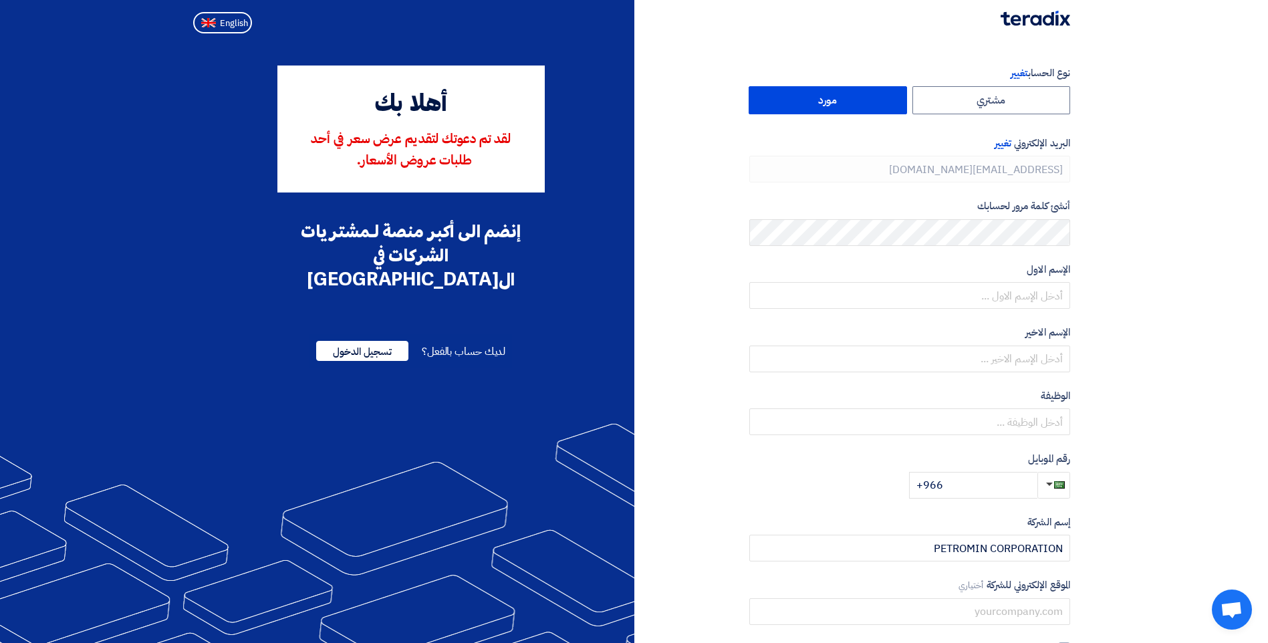
type input "[PHONE_NUMBER]"
click at [230, 23] on span "English" at bounding box center [234, 23] width 28 height 9
type input "Register"
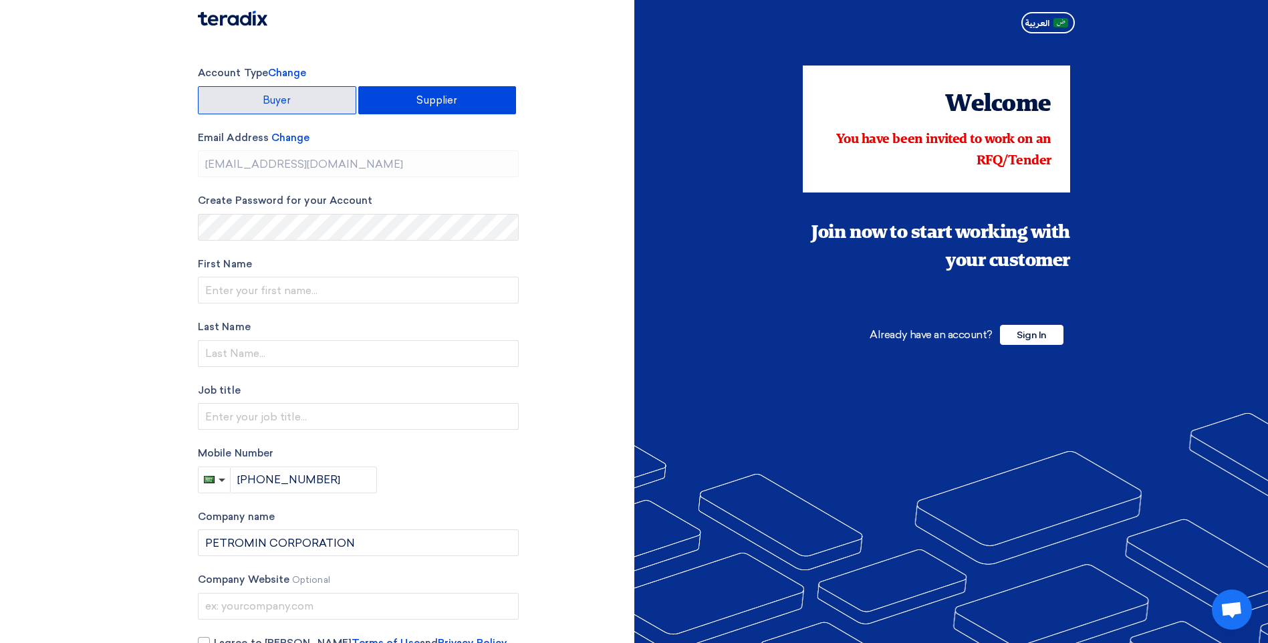
click at [315, 101] on label "Buyer" at bounding box center [277, 100] width 158 height 28
click at [315, 101] on input "Buyer" at bounding box center [277, 100] width 157 height 27
radio input "true"
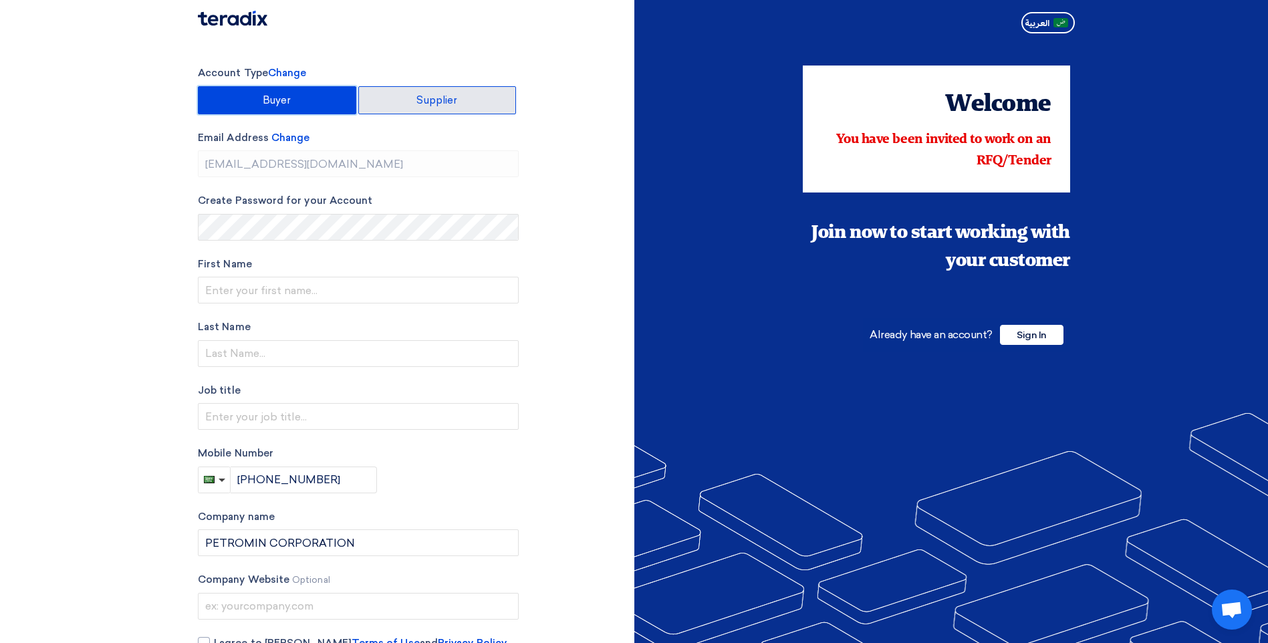
click at [420, 106] on label "Supplier" at bounding box center [437, 100] width 158 height 28
click at [420, 106] on input "Supplier" at bounding box center [437, 100] width 157 height 27
radio input "true"
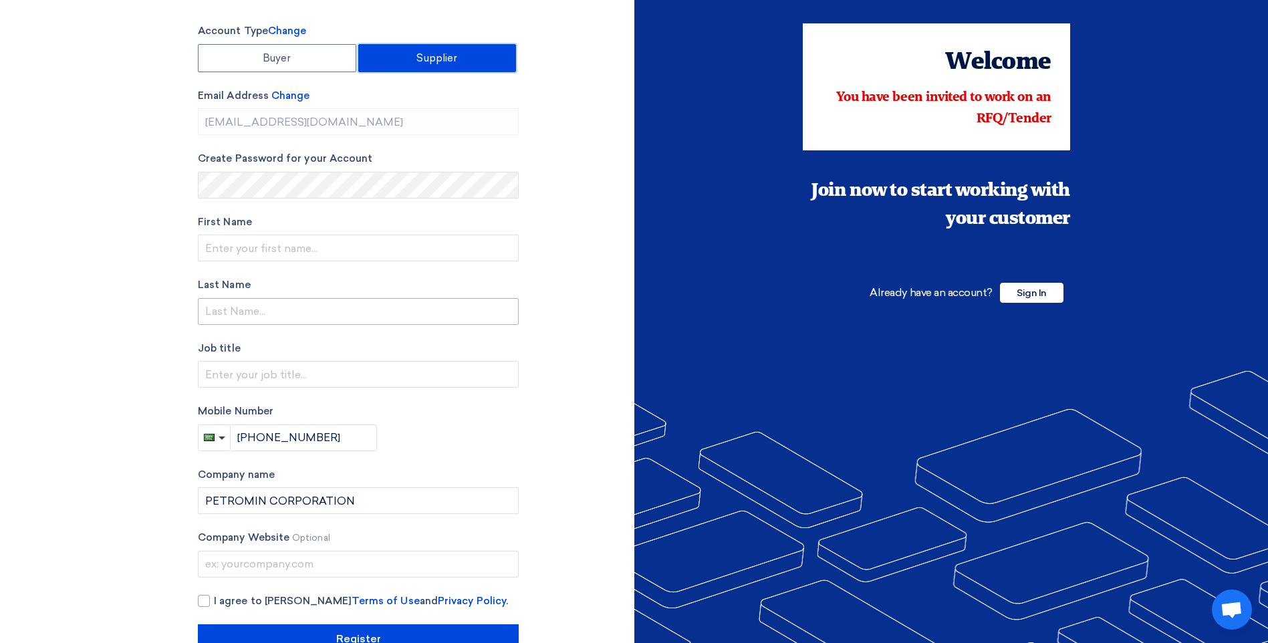
scroll to position [80, 0]
